Goal: Check status: Check status

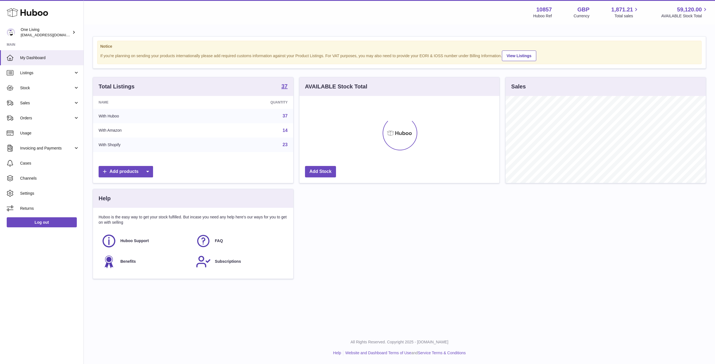
scroll to position [87, 200]
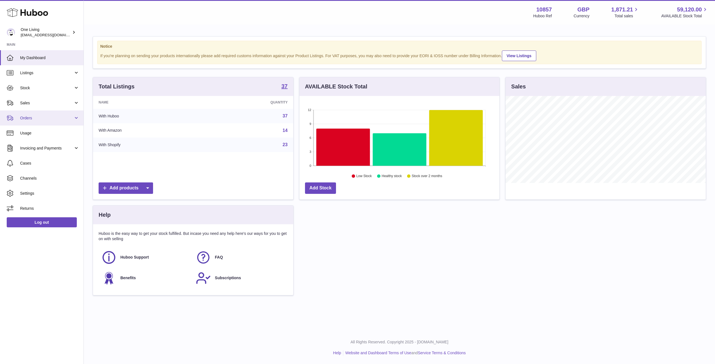
click at [45, 114] on link "Orders" at bounding box center [41, 118] width 83 height 15
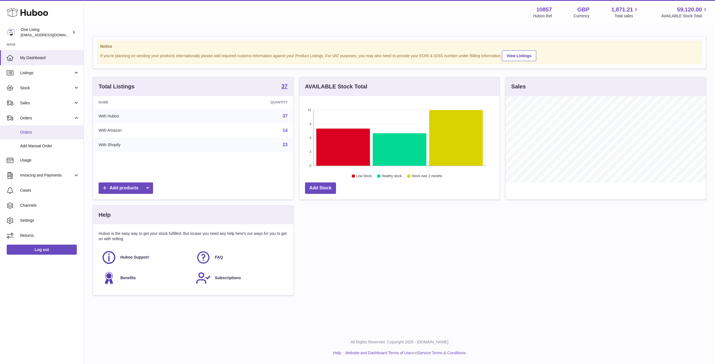
click at [46, 133] on span "Orders" at bounding box center [49, 132] width 59 height 5
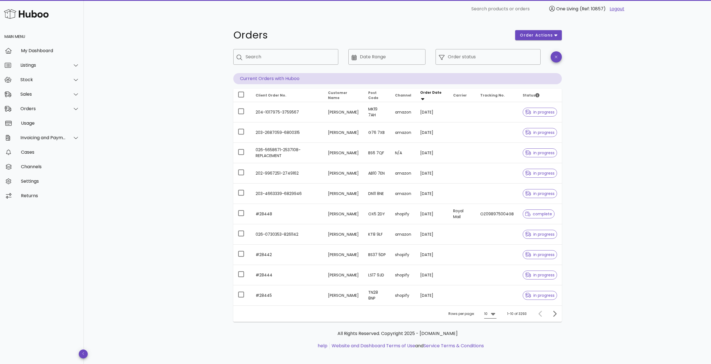
click at [496, 315] on icon at bounding box center [493, 314] width 7 height 7
click at [492, 342] on div "50" at bounding box center [492, 345] width 6 height 12
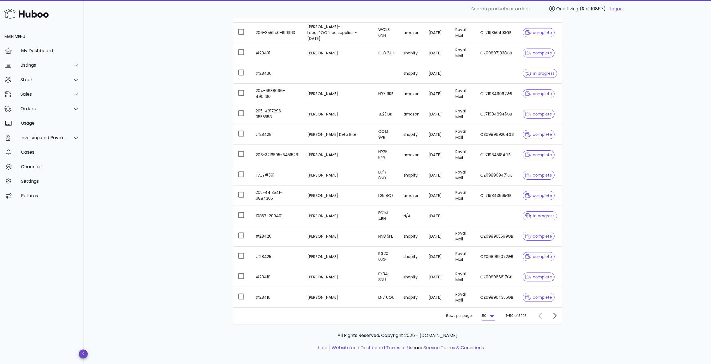
scroll to position [819, 0]
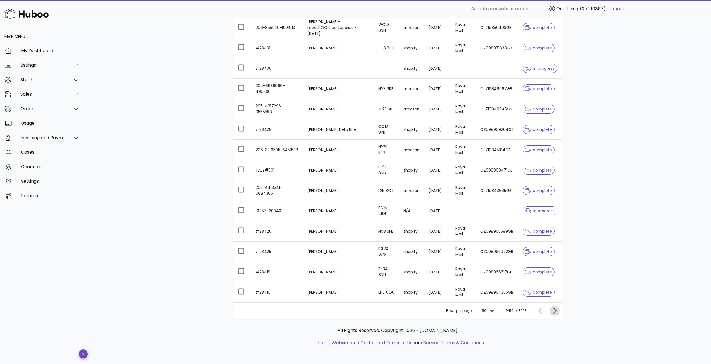
click at [554, 311] on icon "Next page" at bounding box center [554, 311] width 7 height 7
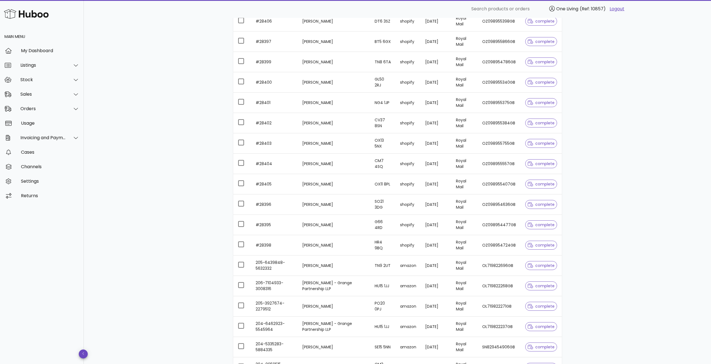
scroll to position [819, 0]
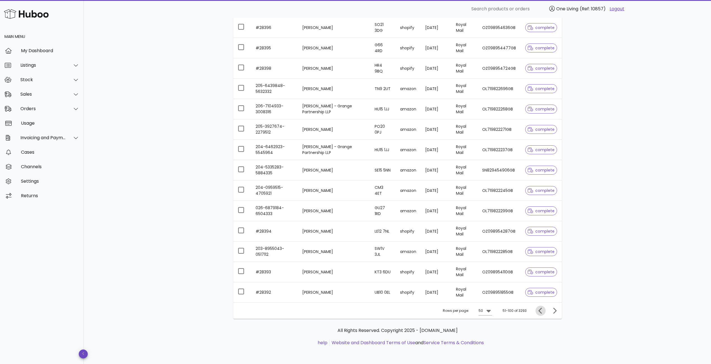
click at [543, 312] on icon "Previous page" at bounding box center [540, 311] width 7 height 7
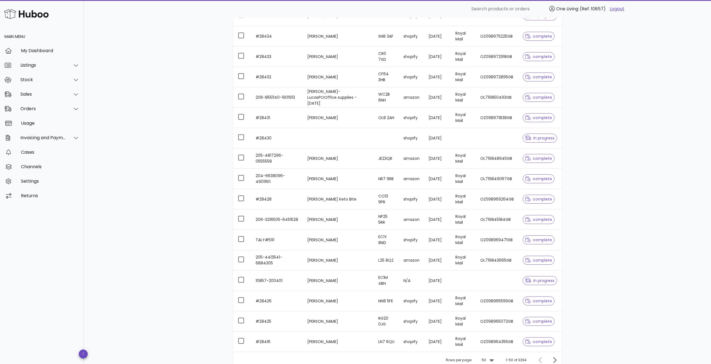
scroll to position [819, 0]
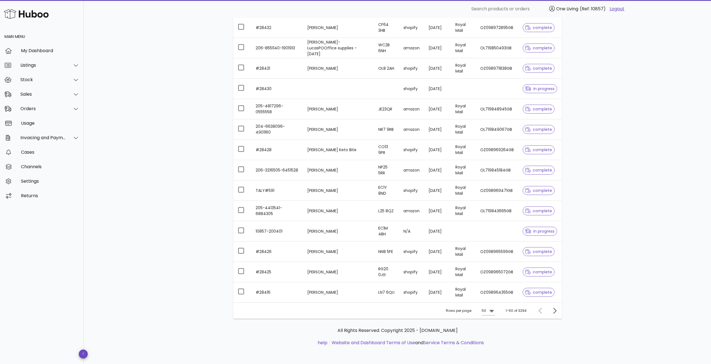
click at [539, 312] on div at bounding box center [541, 311] width 12 height 10
click at [49, 98] on div "Sales" at bounding box center [42, 94] width 84 height 15
click at [37, 112] on div "Sales" at bounding box center [49, 108] width 59 height 12
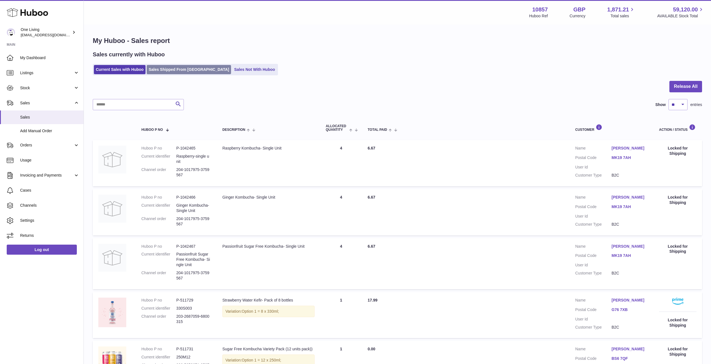
click at [178, 71] on link "Sales Shipped From Huboo" at bounding box center [189, 69] width 84 height 9
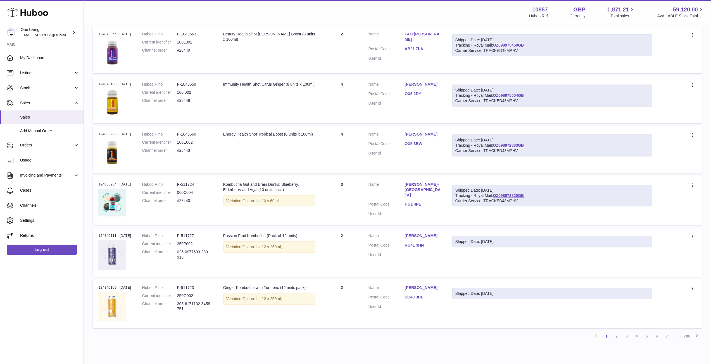
scroll to position [307, 0]
click at [615, 335] on link "2" at bounding box center [616, 336] width 10 height 10
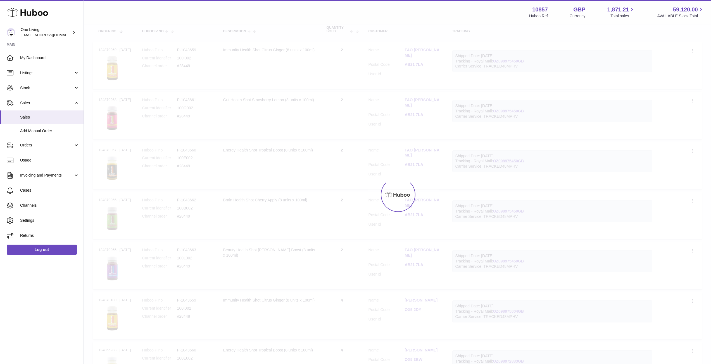
scroll to position [25, 0]
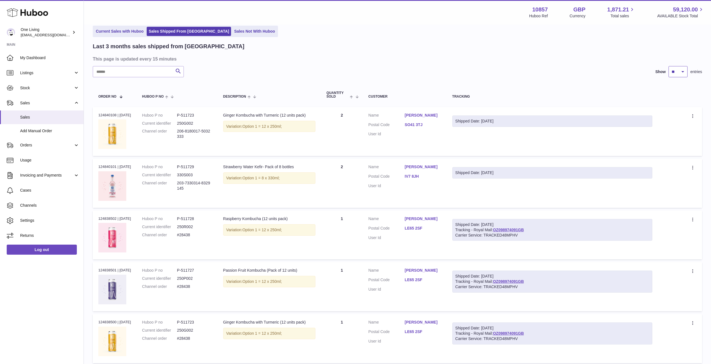
click at [685, 73] on select "** ** **" at bounding box center [677, 71] width 19 height 11
select select "**"
click at [668, 66] on select "** ** **" at bounding box center [677, 71] width 19 height 11
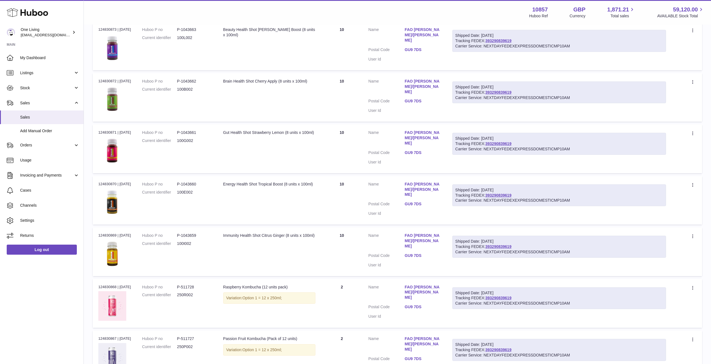
scroll to position [1282, 0]
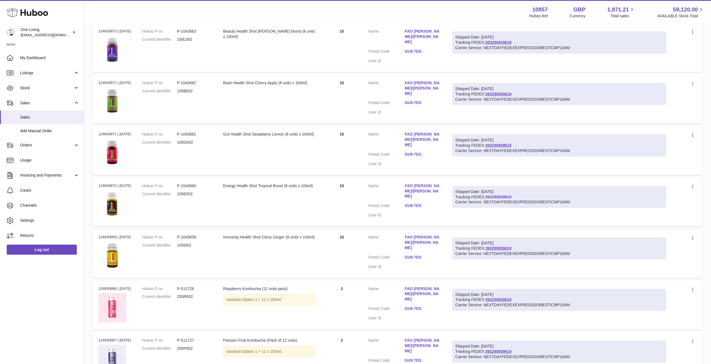
click at [500, 195] on link "393290839619" at bounding box center [498, 197] width 26 height 4
